Goal: Task Accomplishment & Management: Complete application form

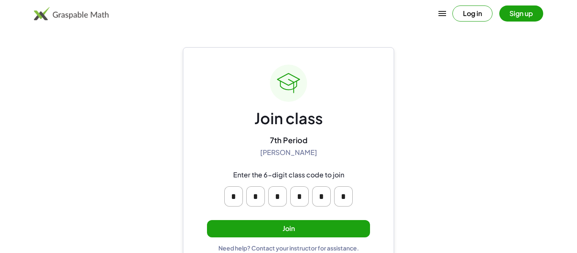
click at [285, 221] on button "Join" at bounding box center [288, 228] width 163 height 17
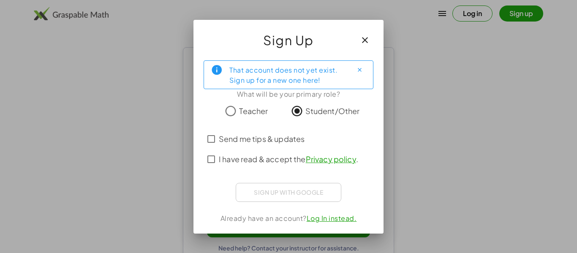
click at [291, 135] on span "Send me tips & updates" at bounding box center [262, 138] width 86 height 11
click at [291, 159] on span "I have read & accept the Privacy policy ." at bounding box center [288, 158] width 139 height 11
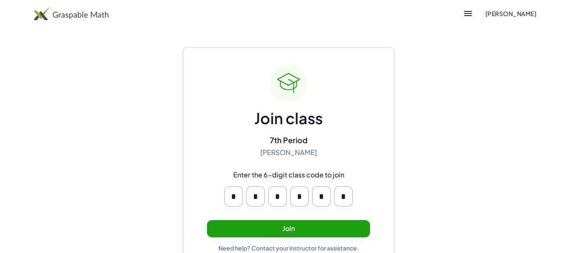
click at [280, 231] on button "Join" at bounding box center [288, 228] width 163 height 17
